Goal: Transaction & Acquisition: Register for event/course

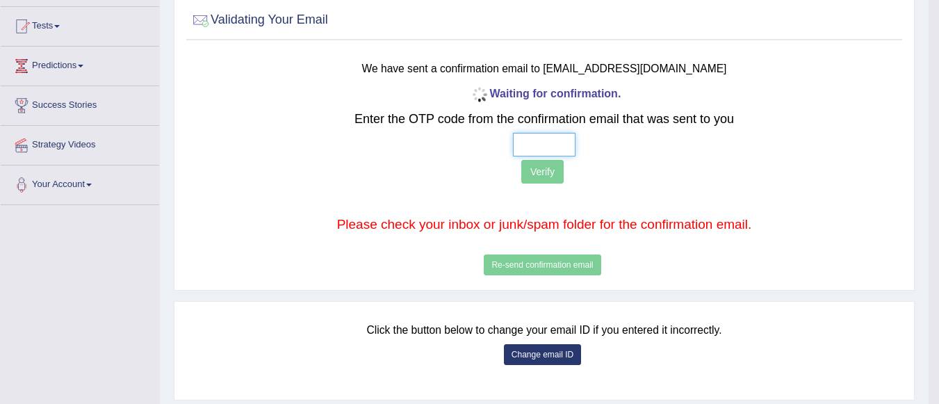
click at [542, 142] on input "text" at bounding box center [544, 145] width 63 height 24
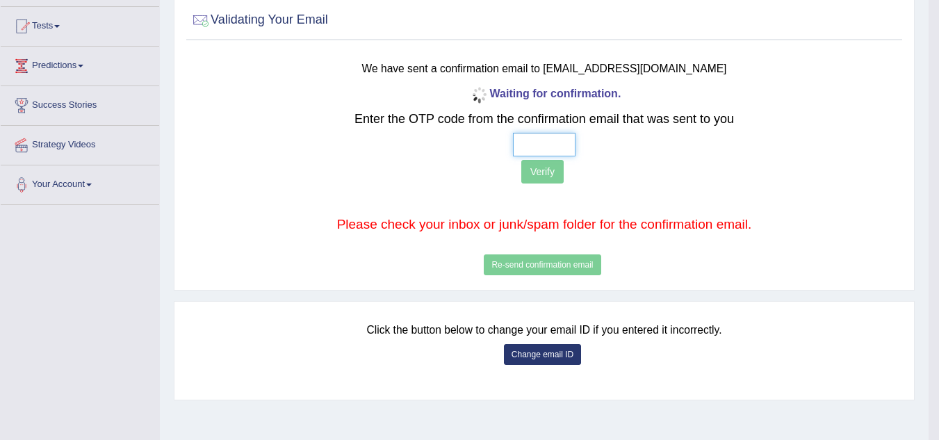
click at [519, 145] on input "text" at bounding box center [544, 145] width 63 height 24
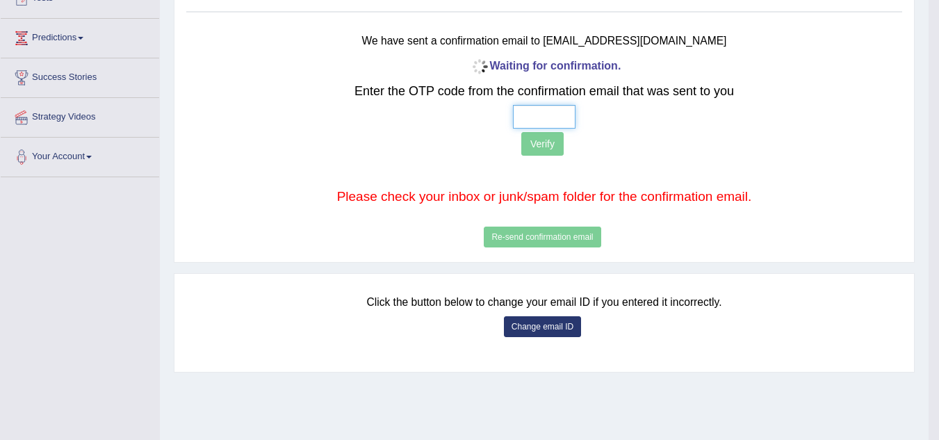
scroll to position [170, 0]
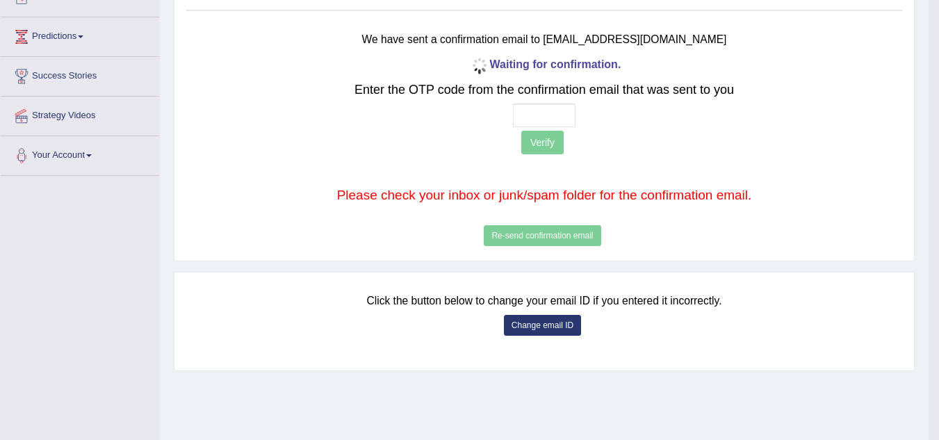
click at [546, 330] on button "Change email ID" at bounding box center [542, 325] width 77 height 21
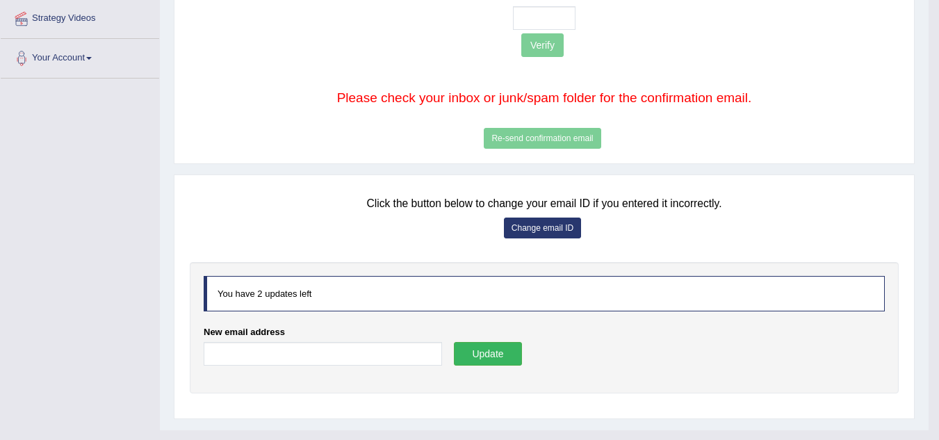
scroll to position [281, 0]
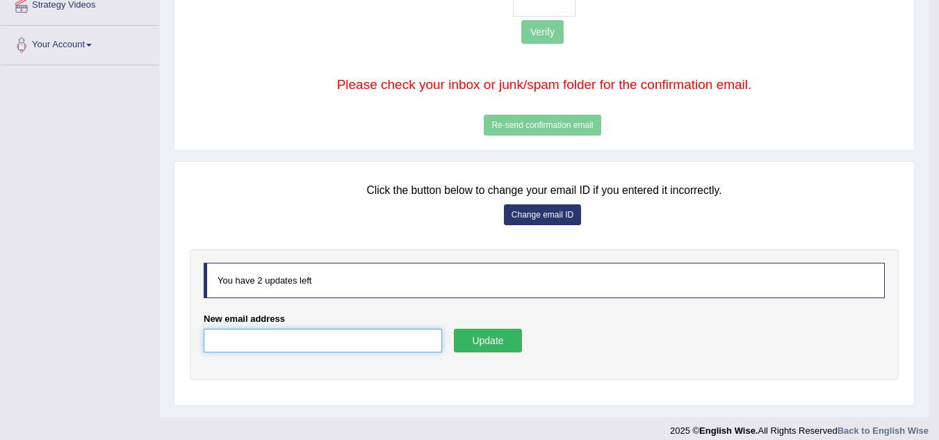
click at [351, 339] on input "New email address" at bounding box center [323, 341] width 238 height 24
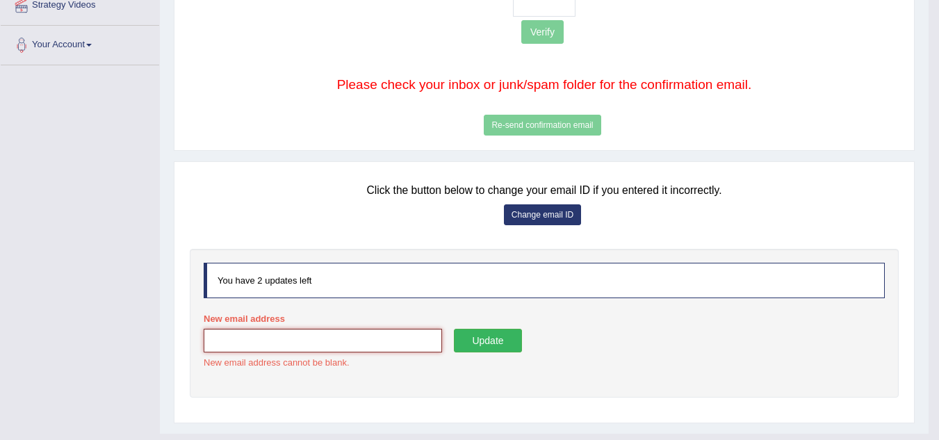
click at [356, 343] on input "New email address" at bounding box center [323, 341] width 238 height 24
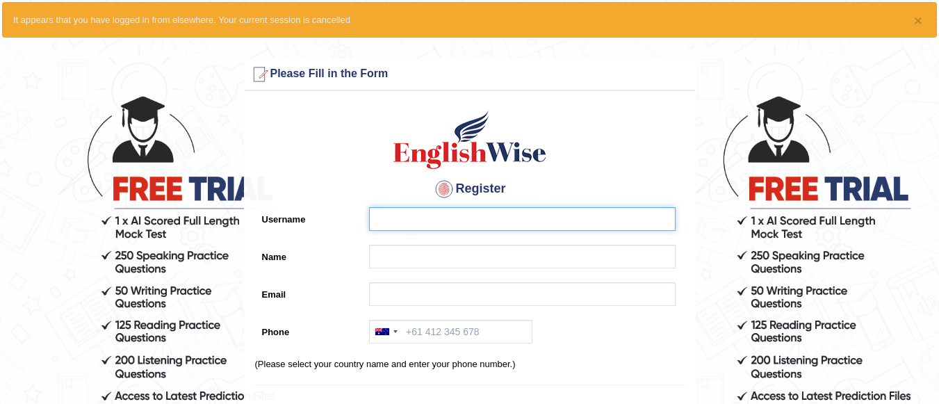
click at [406, 228] on input "Username" at bounding box center [522, 219] width 307 height 24
type input "Y"
type input "Insaf575"
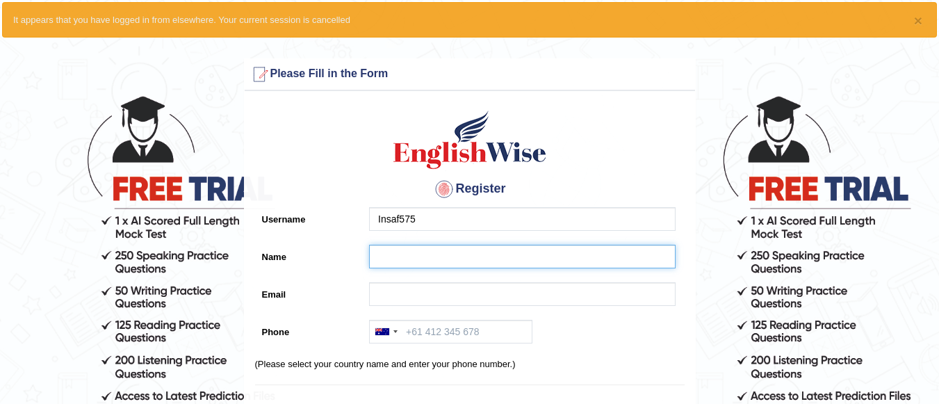
click at [405, 258] on input "Name" at bounding box center [522, 257] width 307 height 24
drag, startPoint x: 405, startPoint y: 258, endPoint x: 374, endPoint y: 251, distance: 32.0
click at [374, 251] on input "Inshaf" at bounding box center [522, 257] width 307 height 24
type input "Inshaf"
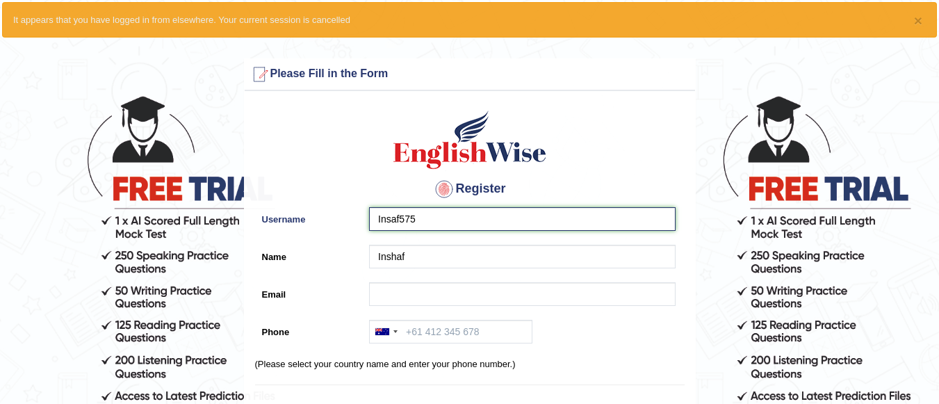
click at [400, 218] on input "Insaf575" at bounding box center [522, 219] width 307 height 24
drag, startPoint x: 400, startPoint y: 217, endPoint x: 374, endPoint y: 218, distance: 25.8
click at [374, 218] on input "Insaf575" at bounding box center [522, 219] width 307 height 24
paste input "h"
type input "Inshaf575"
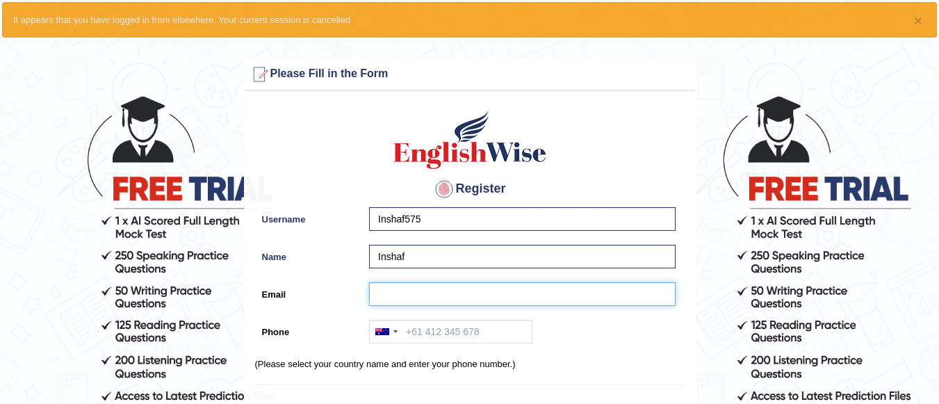
click at [473, 293] on input "Email" at bounding box center [522, 294] width 307 height 24
type input "freeinshaf@gmail.com"
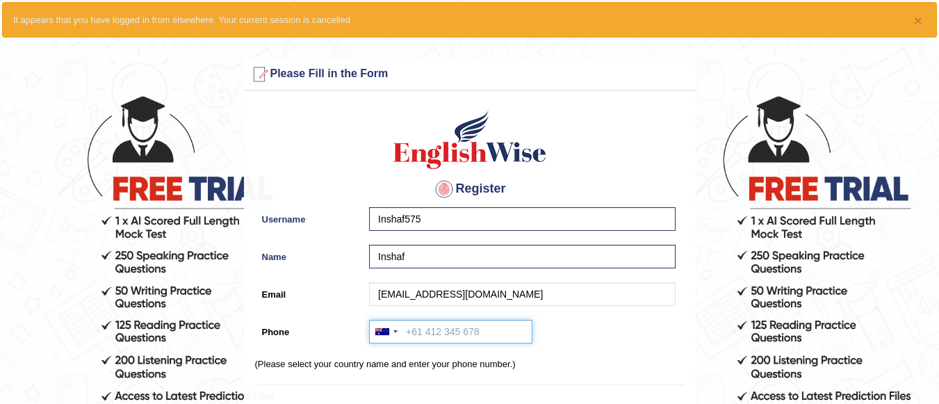
click at [496, 332] on input "Phone" at bounding box center [450, 332] width 163 height 24
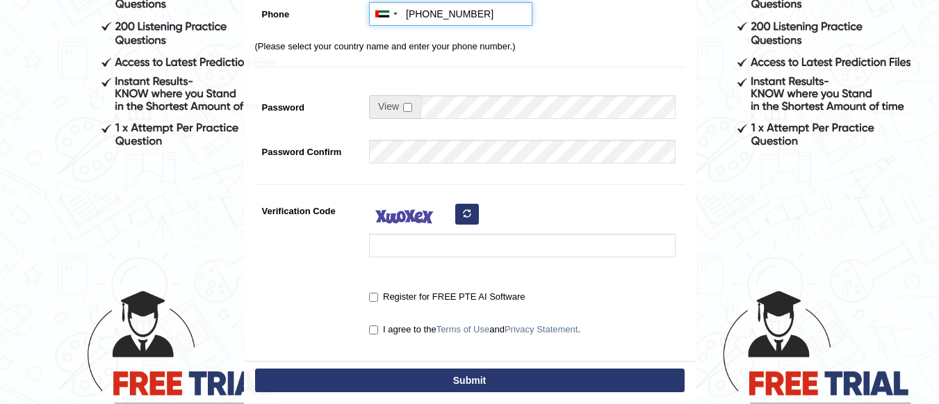
scroll to position [241, 0]
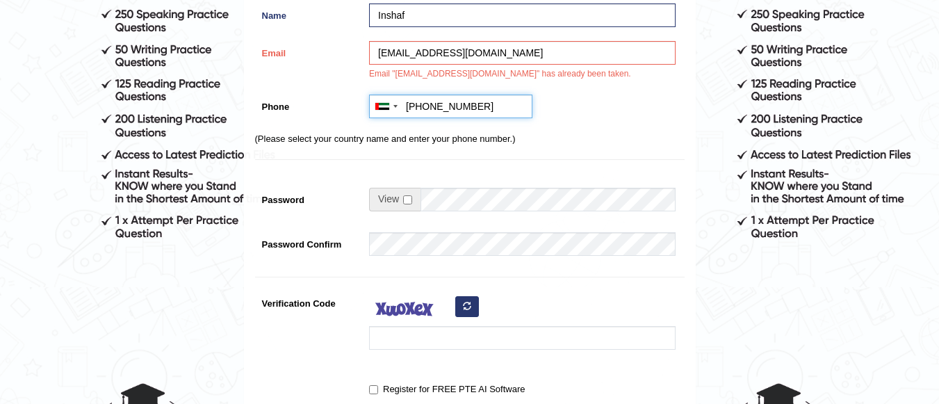
type input "+971543880575"
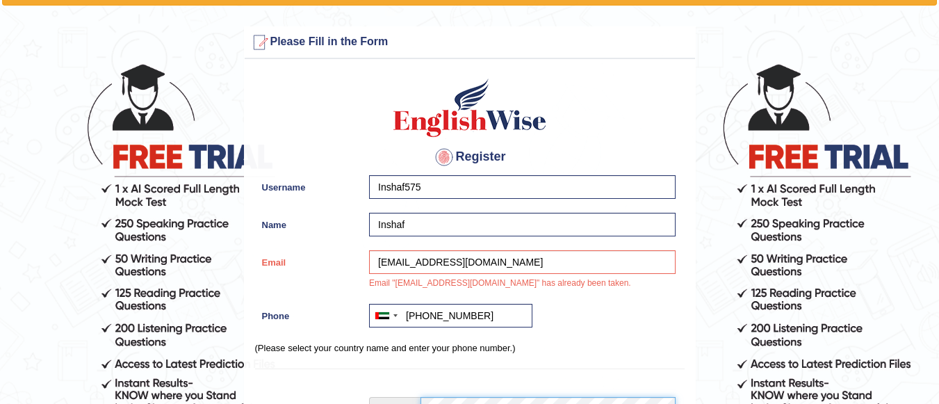
scroll to position [1, 0]
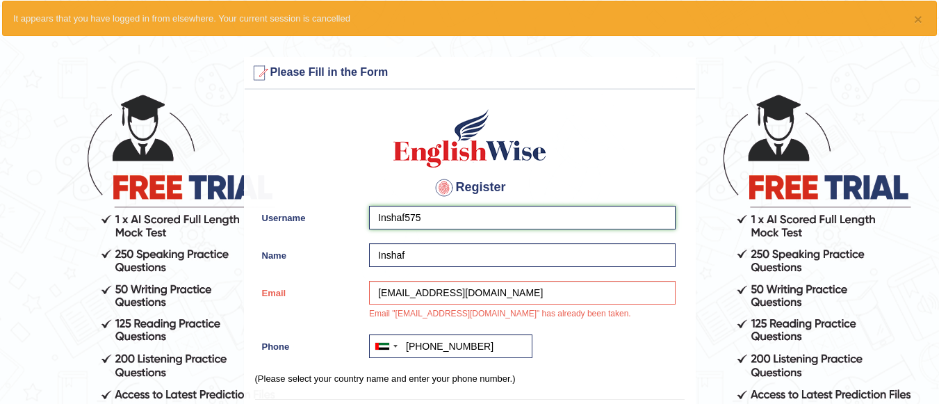
drag, startPoint x: 418, startPoint y: 224, endPoint x: 433, endPoint y: 219, distance: 15.4
click at [431, 219] on input "Inshaf575" at bounding box center [522, 218] width 307 height 24
click at [433, 219] on input "Inshaf575" at bounding box center [522, 218] width 307 height 24
drag, startPoint x: 433, startPoint y: 219, endPoint x: 374, endPoint y: 216, distance: 59.1
click at [374, 216] on input "Inshaf575" at bounding box center [522, 218] width 307 height 24
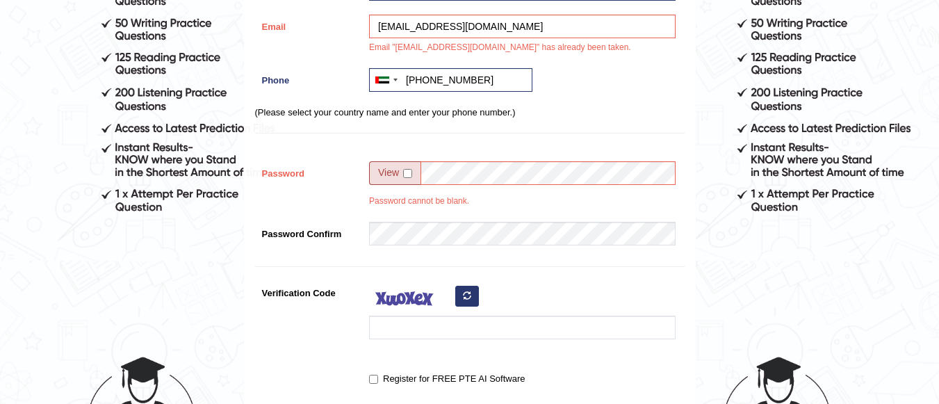
scroll to position [269, 0]
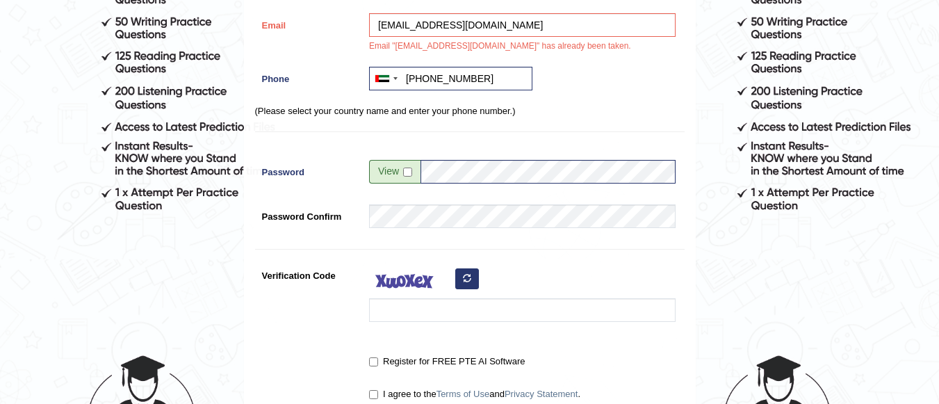
click at [749, 284] on form "Please fix the following errors: Please Fill in the Form Register Username Insh…" at bounding box center [469, 164] width 935 height 751
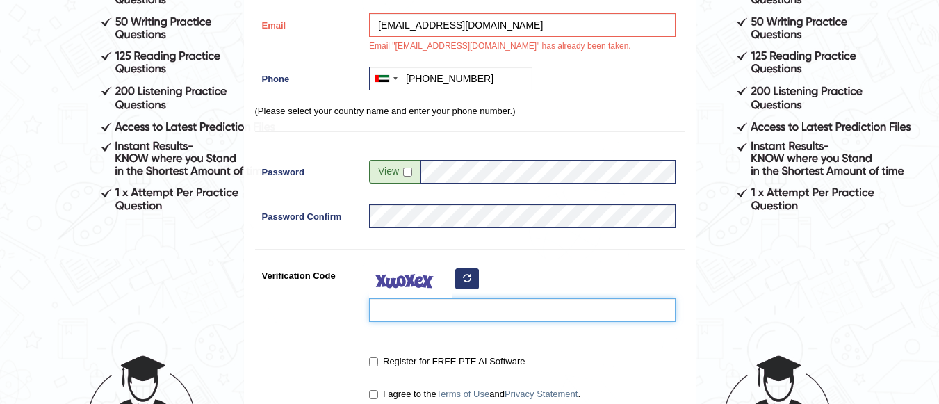
click at [412, 315] on input "Verification Code" at bounding box center [522, 310] width 307 height 24
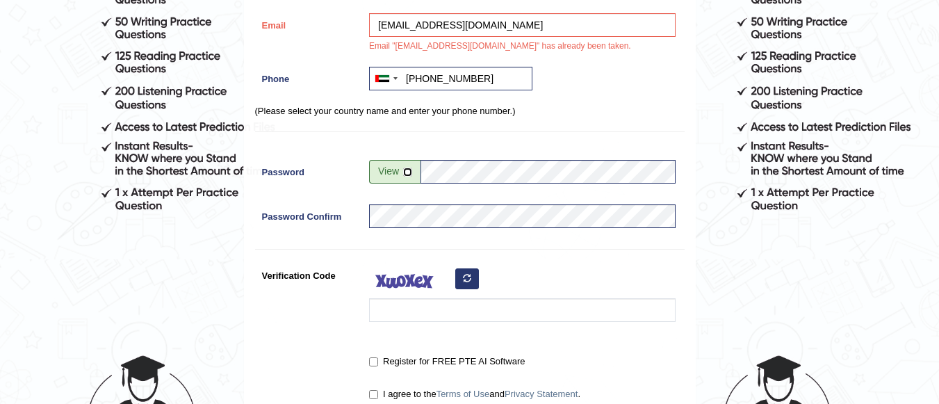
click at [407, 175] on input "checkbox" at bounding box center [407, 172] width 9 height 9
checkbox input "true"
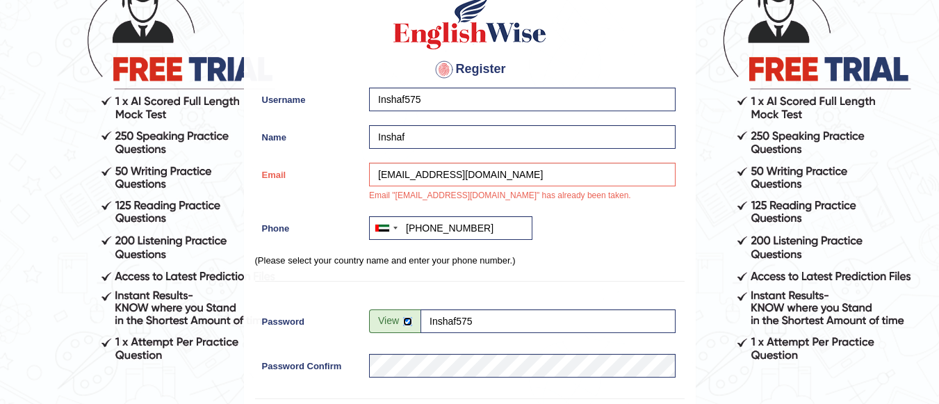
scroll to position [115, 0]
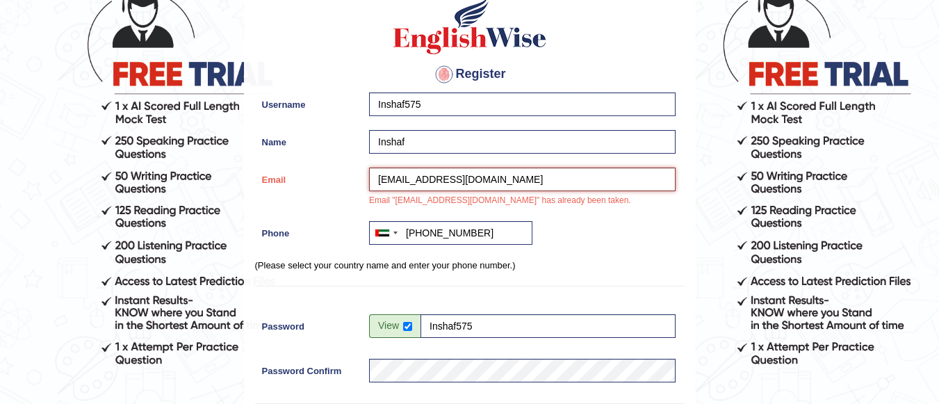
click at [482, 182] on input "freeinshaf@gmail.com" at bounding box center [522, 180] width 307 height 24
drag, startPoint x: 421, startPoint y: 172, endPoint x: 375, endPoint y: 177, distance: 46.1
click at [375, 177] on input "freeinshaf@gmail.com" at bounding box center [522, 180] width 307 height 24
click at [479, 173] on input "sifani18@gmail.com" at bounding box center [522, 180] width 307 height 24
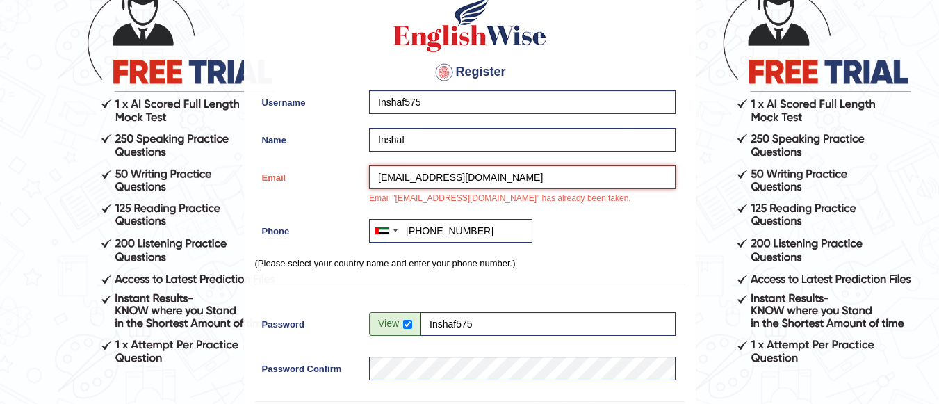
scroll to position [123, 0]
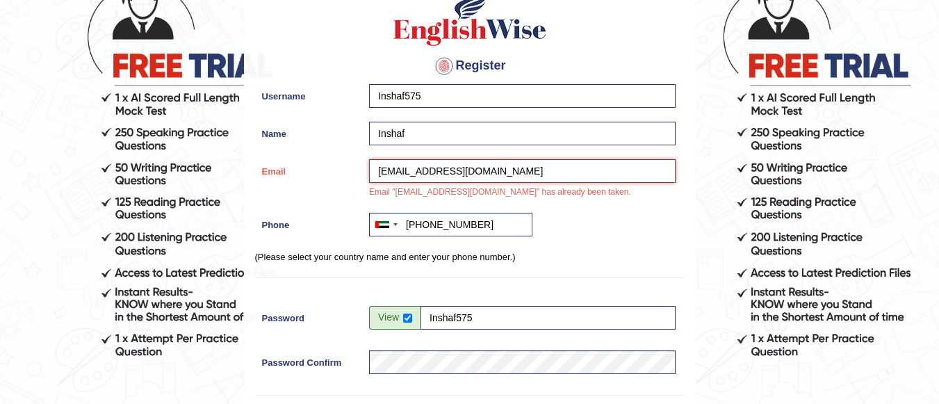
type input "sifani18@gmail.com"
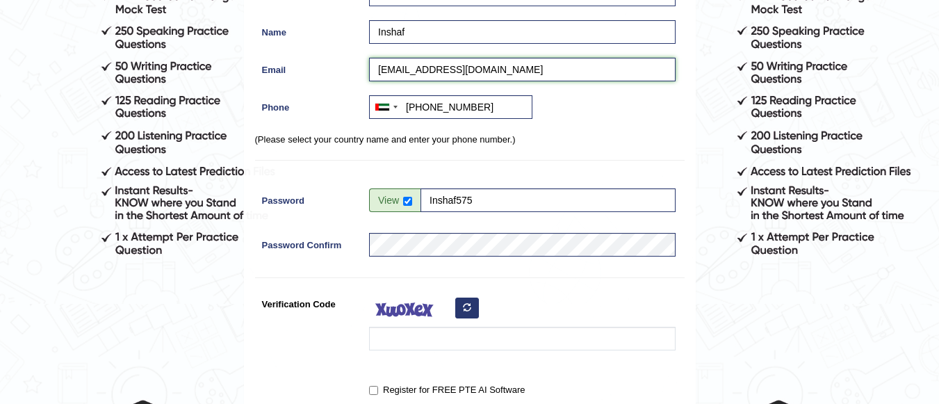
scroll to position [254, 0]
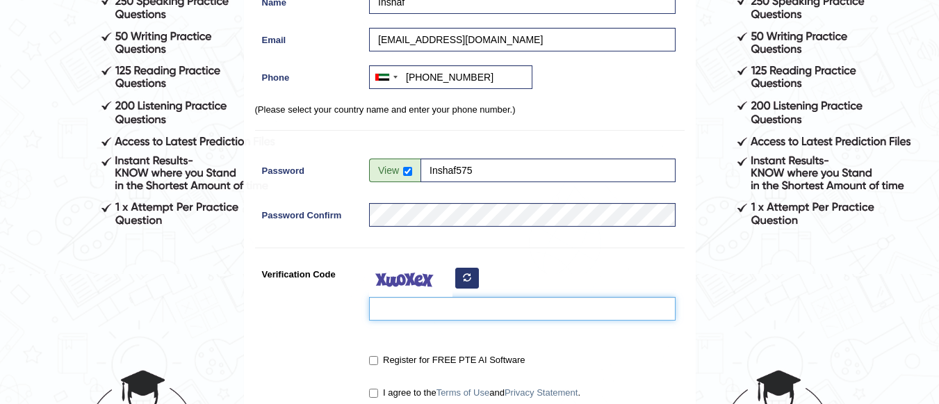
click at [406, 306] on input "Verification Code" at bounding box center [522, 309] width 307 height 24
type input "yamulu"
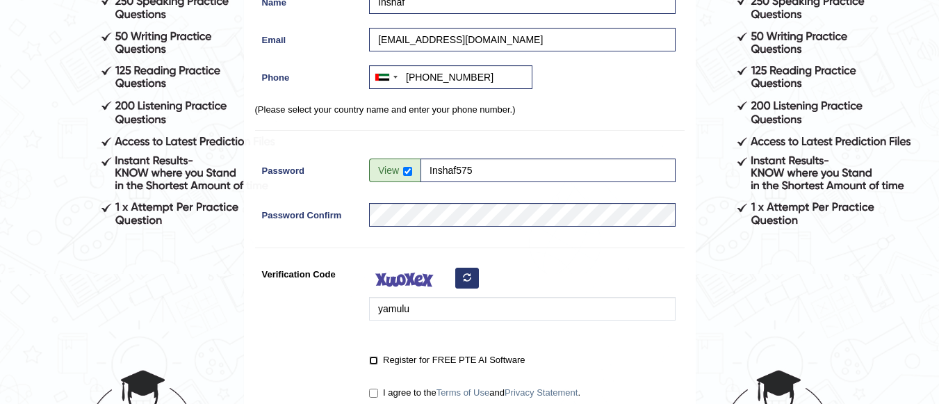
click at [373, 365] on input "Register for FREE PTE AI Software" at bounding box center [373, 360] width 9 height 9
checkbox input "true"
click at [375, 393] on input "I agree to the Terms of Use and Privacy Statement ." at bounding box center [373, 393] width 9 height 9
checkbox input "true"
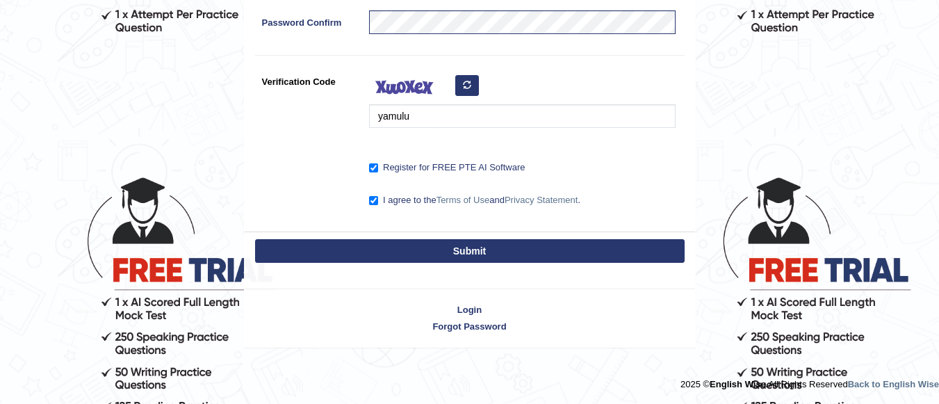
click at [590, 240] on button "Submit" at bounding box center [470, 251] width 430 height 24
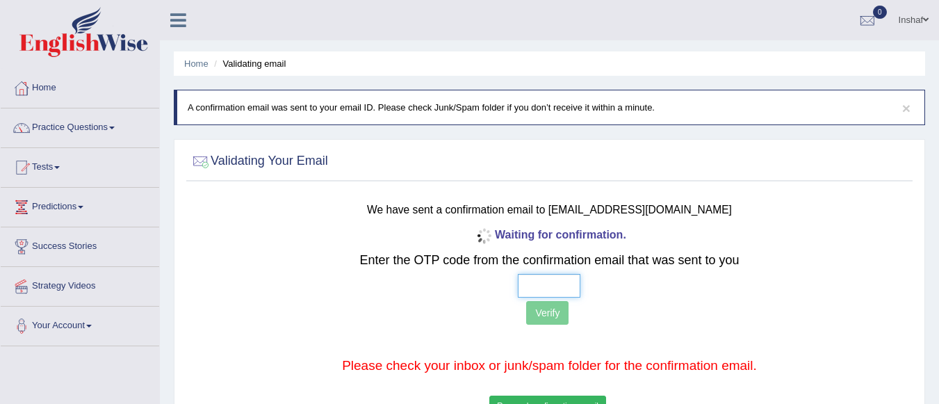
click at [536, 282] on input "text" at bounding box center [549, 286] width 63 height 24
drag, startPoint x: 592, startPoint y: 210, endPoint x: 690, endPoint y: 213, distance: 98.0
click at [690, 213] on h3 "We have sent a confirmation email to sifani18@gmail.com" at bounding box center [549, 208] width 597 height 18
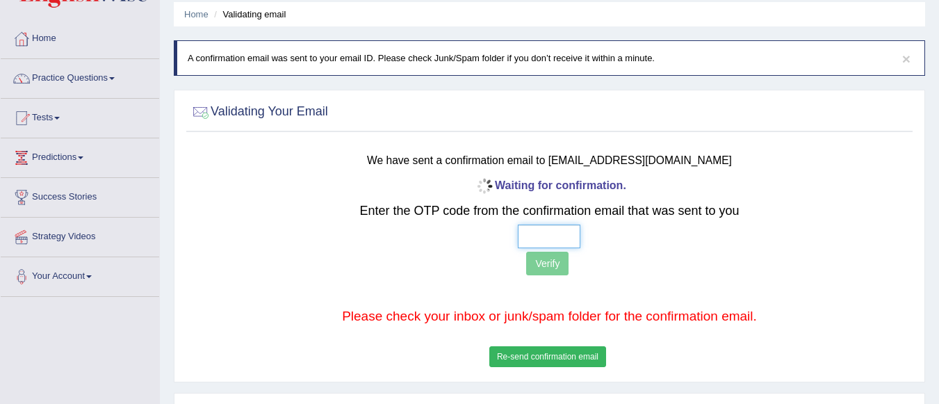
click at [526, 234] on input "text" at bounding box center [549, 237] width 63 height 24
type input "1 5 9 7"
click at [542, 266] on button "Verify" at bounding box center [547, 264] width 42 height 24
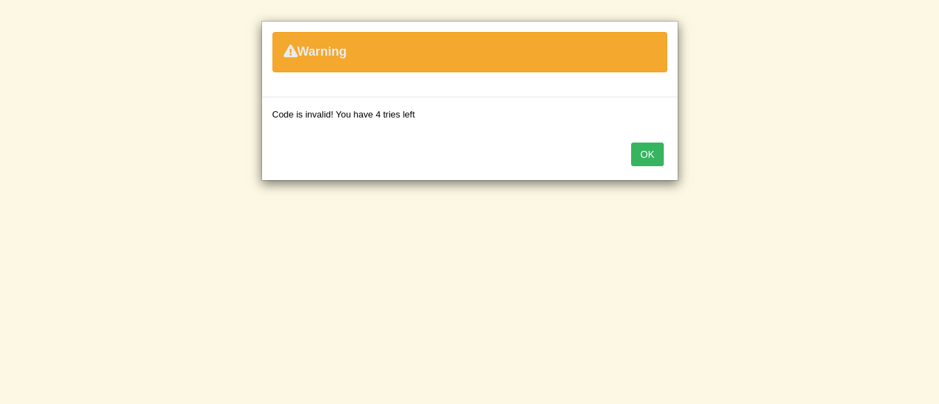
click at [644, 158] on button "OK" at bounding box center [647, 154] width 32 height 24
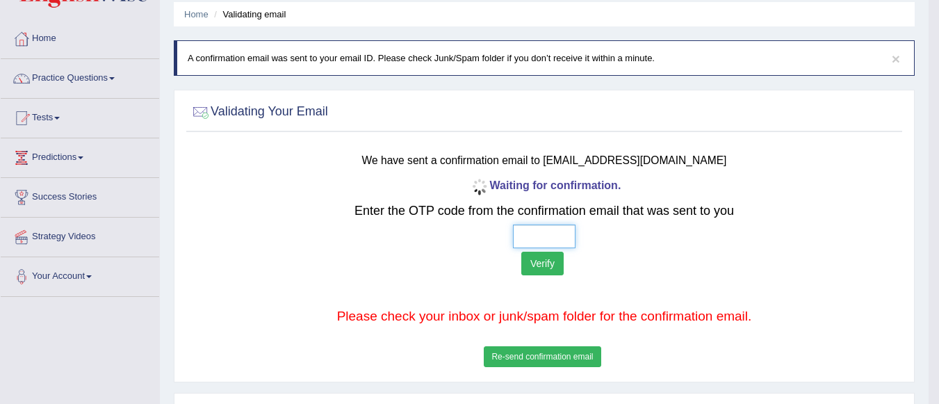
click at [528, 232] on input "text" at bounding box center [544, 237] width 63 height 24
click at [547, 361] on button "Re-send confirmation email" at bounding box center [542, 356] width 117 height 21
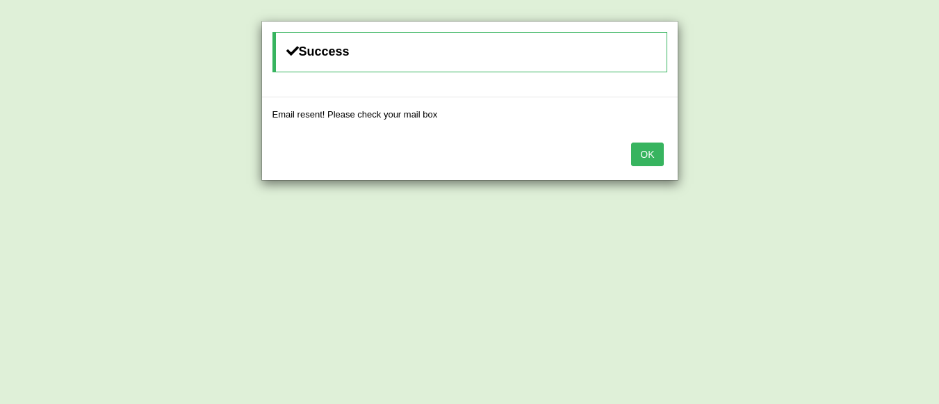
click at [650, 161] on button "OK" at bounding box center [647, 154] width 32 height 24
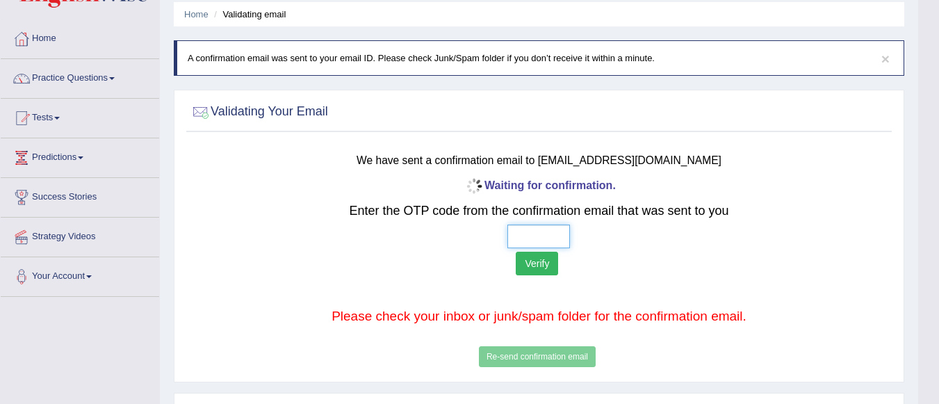
click at [518, 234] on input "text" at bounding box center [538, 237] width 63 height 24
type input "4 0 3 0"
click at [535, 263] on button "Verify" at bounding box center [537, 264] width 42 height 24
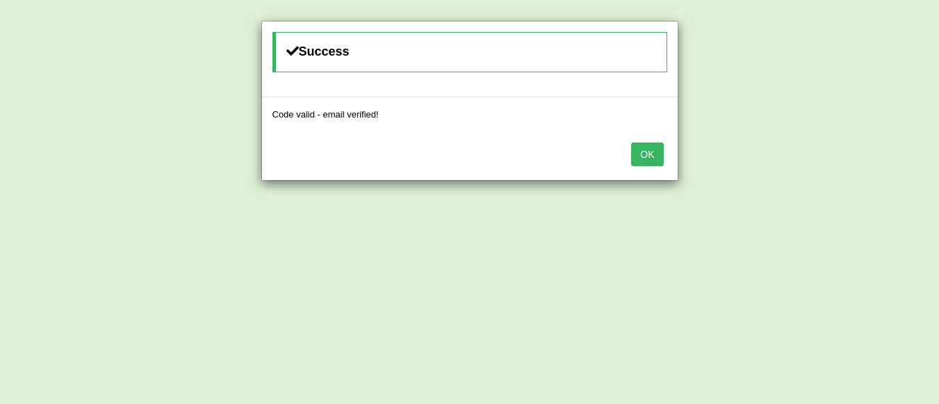
click at [647, 152] on button "OK" at bounding box center [647, 154] width 32 height 24
